Goal: Find contact information: Find contact information

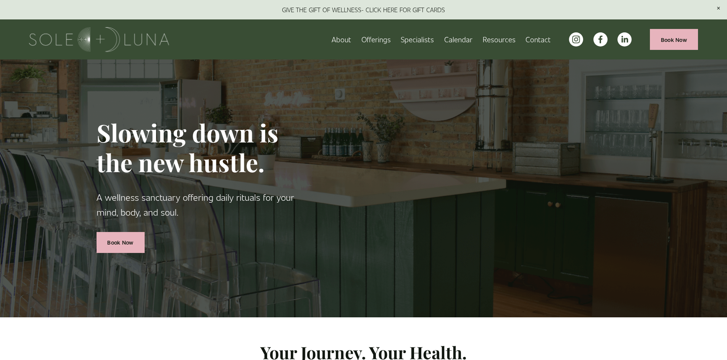
click at [549, 40] on link "Contact" at bounding box center [537, 39] width 25 height 13
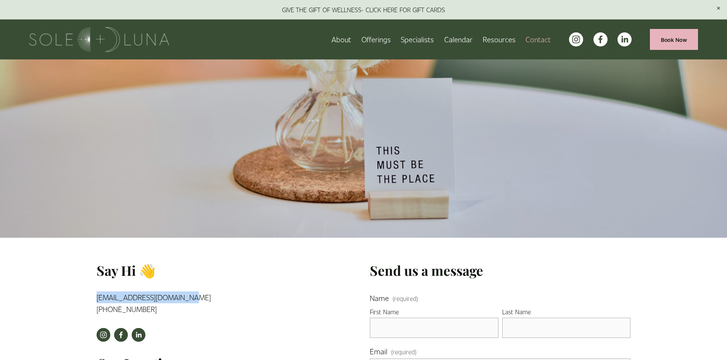
drag, startPoint x: 190, startPoint y: 300, endPoint x: 96, endPoint y: 289, distance: 95.3
click at [96, 289] on div "Say Hi 👋 [EMAIL_ADDRESS][DOMAIN_NAME] [PHONE_NUMBER]" at bounding box center [181, 292] width 182 height 60
copy link "[EMAIL_ADDRESS][DOMAIN_NAME]"
click at [103, 336] on use "instagram-unauth" at bounding box center [103, 335] width 14 height 14
